Goal: Task Accomplishment & Management: Manage account settings

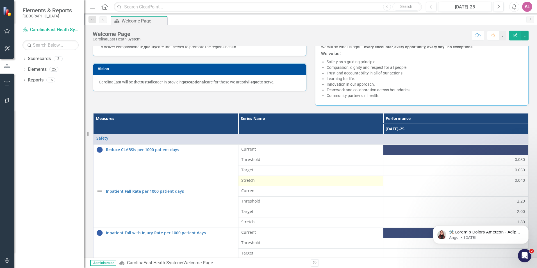
scroll to position [56, 0]
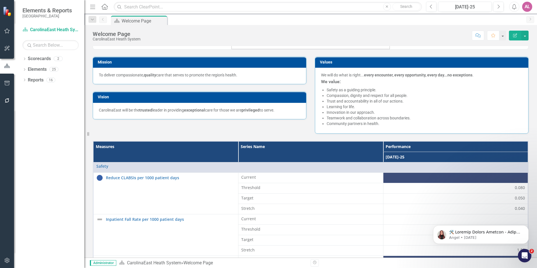
click at [298, 130] on div "Mission To deliver compassionate, quality care that serves to promote the regio…" at bounding box center [310, 91] width 444 height 84
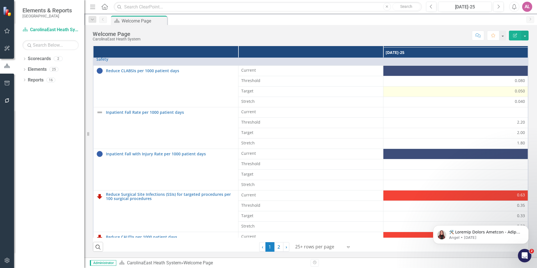
scroll to position [0, 0]
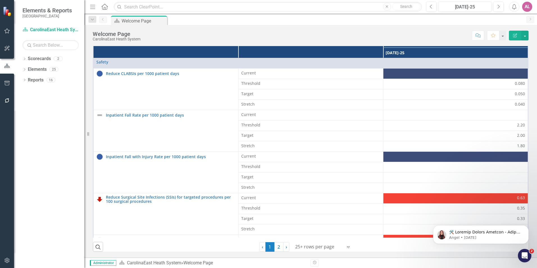
click at [237, 26] on div "Welcome Page CarolinaEast Heath System Score: N/A [DATE]-25 Completed Comment F…" at bounding box center [310, 33] width 453 height 17
click at [347, 35] on div "Score: N/A [DATE]-25 Completed Comment Favorite Edit Report" at bounding box center [335, 36] width 385 height 10
click at [226, 10] on input "text" at bounding box center [268, 7] width 308 height 10
click at [235, 17] on div "Scorecard Welcome Page Pin" at bounding box center [317, 20] width 414 height 9
click at [270, 40] on div "Score: N/A [DATE]-25 Completed Comment Favorite Edit Report" at bounding box center [335, 36] width 385 height 10
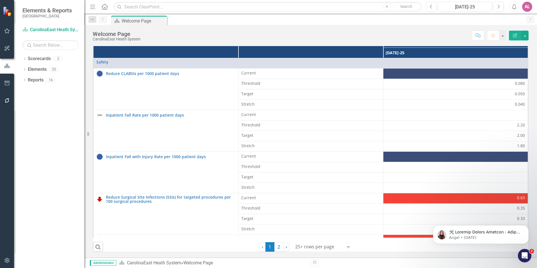
click at [279, 27] on div "Welcome Page CarolinaEast Heath System Score: N/A [DATE]-25 Completed Comment F…" at bounding box center [310, 33] width 453 height 17
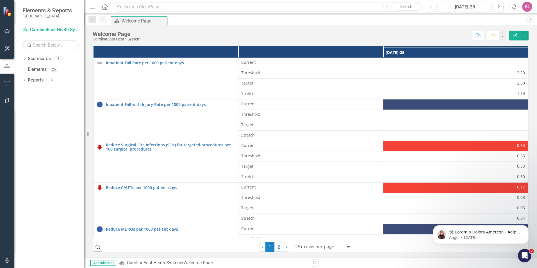
scroll to position [28, 0]
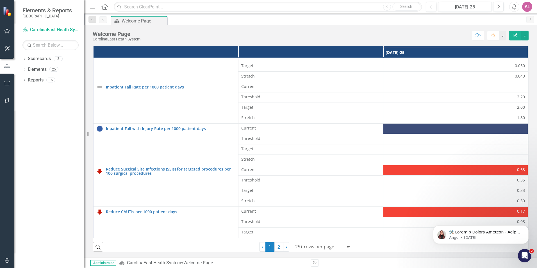
click at [272, 33] on div "Score: N/A [DATE]-25 Completed Comment Favorite Edit Report" at bounding box center [335, 36] width 385 height 10
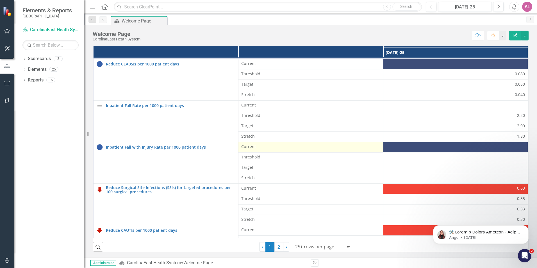
scroll to position [0, 0]
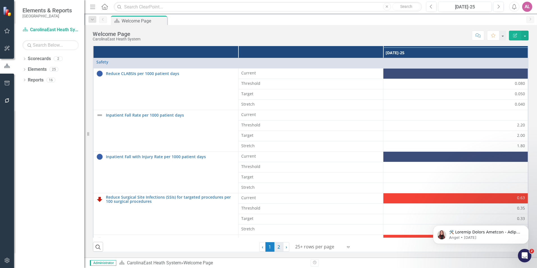
click at [275, 248] on link "2" at bounding box center [278, 247] width 9 height 10
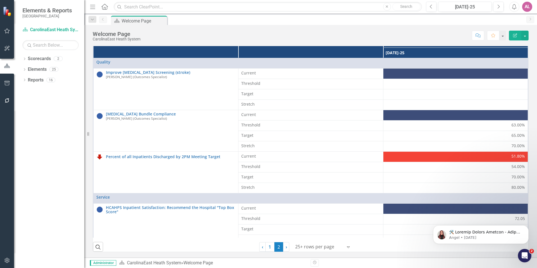
click at [106, 6] on icon "Home" at bounding box center [104, 7] width 7 height 6
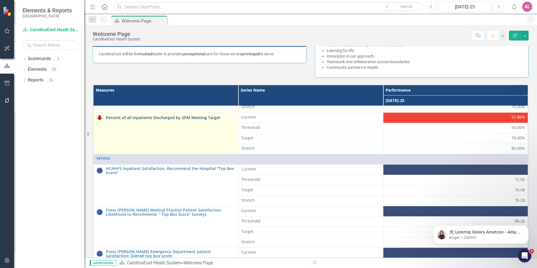
scroll to position [91, 0]
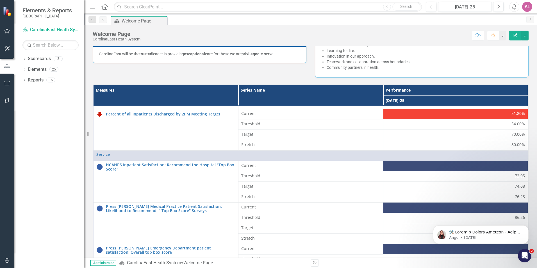
drag, startPoint x: 88, startPoint y: 137, endPoint x: 33, endPoint y: 134, distance: 56.0
click at [33, 134] on div "Elements & Reports CarolinaEast Medical Center Scorecard CarolinaEast Heath Sys…" at bounding box center [42, 134] width 84 height 268
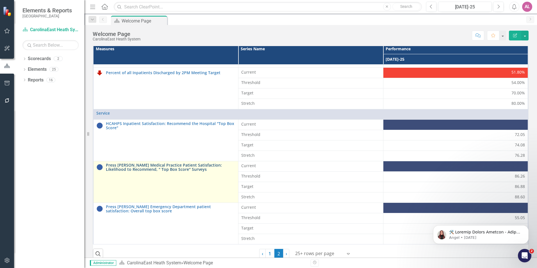
scroll to position [160, 0]
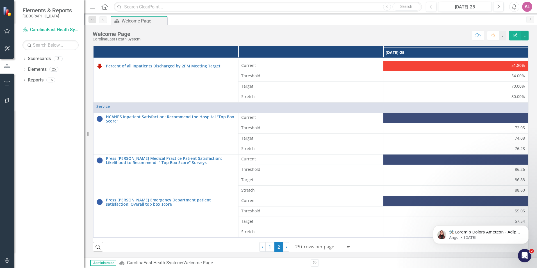
click at [325, 35] on div "Score: N/A [DATE]-25 Completed Comment Favorite Edit Report" at bounding box center [335, 36] width 385 height 10
click at [6, 257] on button "button" at bounding box center [7, 261] width 13 height 12
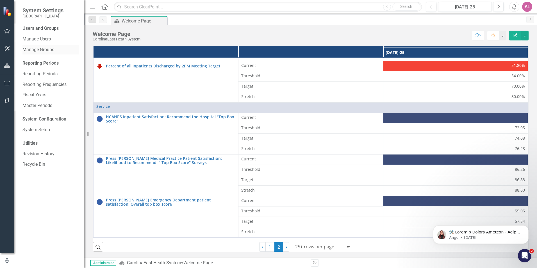
click at [50, 53] on div "Manage Groups" at bounding box center [50, 49] width 56 height 9
click at [53, 42] on link "Manage Users" at bounding box center [50, 39] width 56 height 6
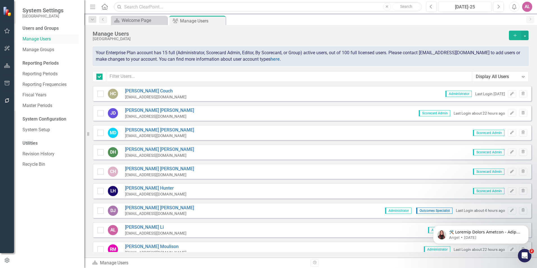
checkbox input "false"
click at [327, 124] on div "HC [PERSON_NAME] [EMAIL_ADDRESS][DOMAIN_NAME] Administrator Last Login [DATE] E…" at bounding box center [312, 258] width 439 height 345
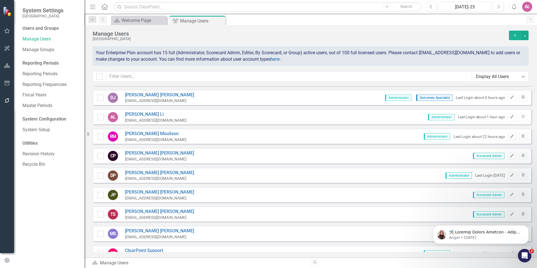
scroll to position [112, 0]
click at [131, 115] on link "[PERSON_NAME]" at bounding box center [156, 115] width 62 height 6
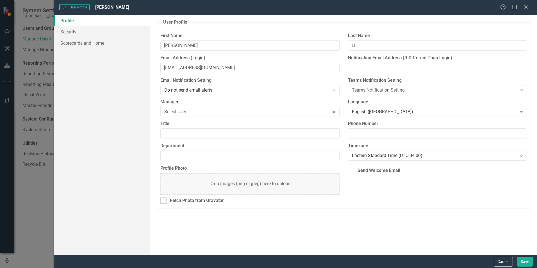
drag, startPoint x: 128, startPoint y: 100, endPoint x: 133, endPoint y: 89, distance: 12.2
click at [132, 91] on div "Profile Security Scorecards and Home" at bounding box center [102, 135] width 97 height 240
click at [399, 236] on div "User Profile ClearPoint has a wealth of options to help you ensure that people …" at bounding box center [343, 135] width 387 height 240
click at [340, 137] on div "Title" at bounding box center [249, 132] width 187 height 22
click at [170, 109] on div "Select User..." at bounding box center [246, 111] width 165 height 6
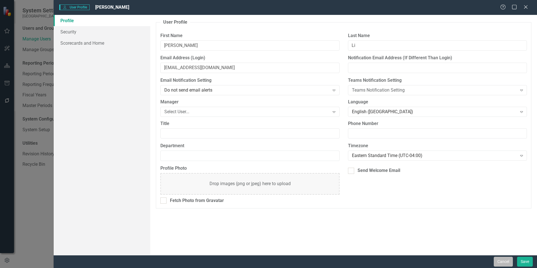
click at [508, 260] on button "Cancel" at bounding box center [503, 262] width 19 height 10
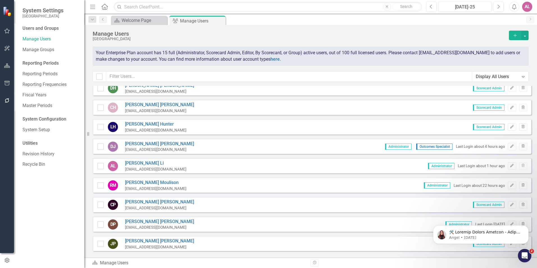
scroll to position [28, 0]
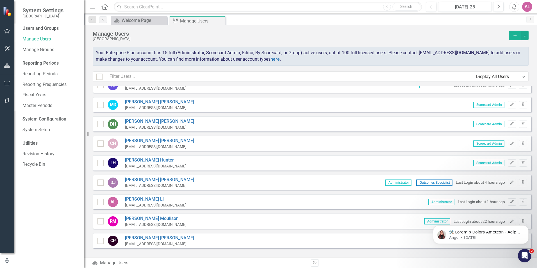
click at [258, 31] on div "Manage Users" at bounding box center [300, 34] width 414 height 6
click at [336, 65] on div "Your Enterprise Plan account has 15 full (Administrator, Scorecard Admin, Edito…" at bounding box center [311, 56] width 436 height 19
click at [319, 38] on div "[GEOGRAPHIC_DATA]" at bounding box center [300, 39] width 414 height 4
click at [333, 40] on div "[GEOGRAPHIC_DATA]" at bounding box center [300, 39] width 414 height 4
click at [303, 59] on div "Your Enterprise Plan account has 15 full (Administrator, Scorecard Admin, Edito…" at bounding box center [311, 56] width 436 height 19
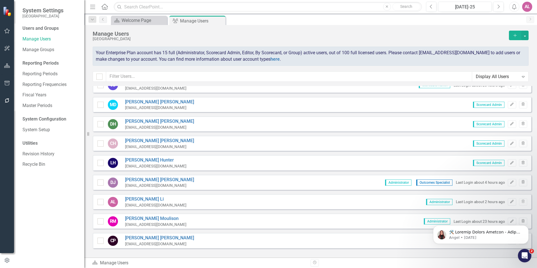
click at [276, 43] on div "Manage Users [GEOGRAPHIC_DATA] Add" at bounding box center [311, 39] width 436 height 16
click at [248, 40] on div "[GEOGRAPHIC_DATA]" at bounding box center [300, 39] width 414 height 4
click at [302, 39] on div "[GEOGRAPHIC_DATA]" at bounding box center [300, 39] width 414 height 4
click at [266, 42] on div "Manage Users [GEOGRAPHIC_DATA] Add" at bounding box center [311, 39] width 436 height 16
click at [295, 41] on div "[GEOGRAPHIC_DATA]" at bounding box center [300, 39] width 414 height 4
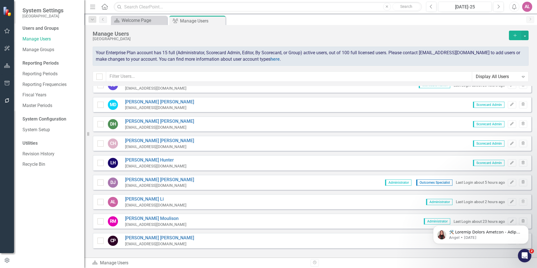
click at [317, 68] on div "Manage Users CarolinaEast Medical Center Add Your Enterprise Plan account has 1…" at bounding box center [310, 55] width 453 height 61
click at [321, 31] on div "Manage Users" at bounding box center [300, 34] width 414 height 6
click at [322, 55] on span "Your Enterprise Plan account has 15 full (Administrator, Scorecard Admin, Edito…" at bounding box center [308, 56] width 424 height 12
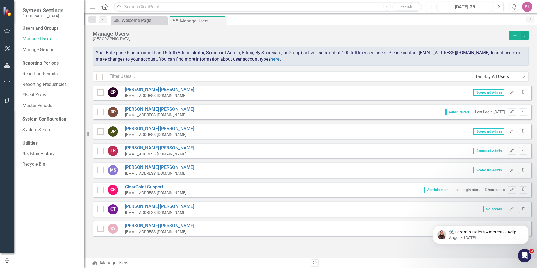
scroll to position [179, 0]
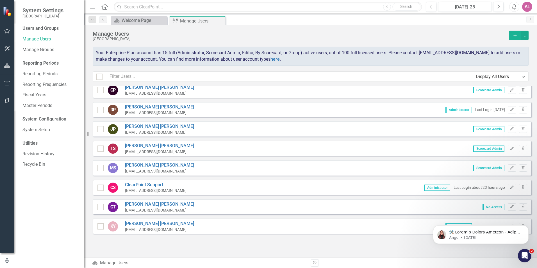
click at [263, 19] on div "Scorecard Welcome Page Close Group Manage Users Pin Close" at bounding box center [317, 20] width 414 height 9
